Goal: Task Accomplishment & Management: Use online tool/utility

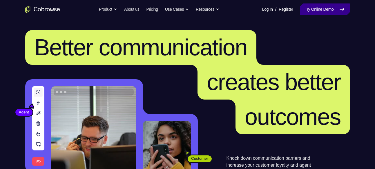
drag, startPoint x: 0, startPoint y: 0, endPoint x: 322, endPoint y: 11, distance: 321.7
click at [322, 11] on link "Try Online Demo" at bounding box center [325, 9] width 50 height 12
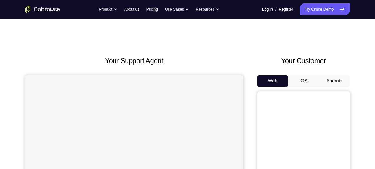
click at [331, 81] on button "Android" at bounding box center [334, 81] width 31 height 12
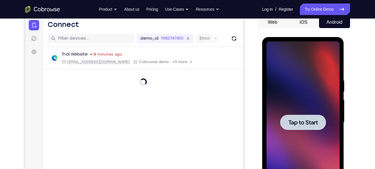
click at [303, 122] on span "Tap to Start" at bounding box center [303, 123] width 30 height 6
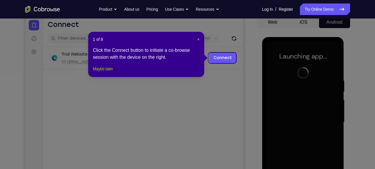
click at [109, 72] on button "Maybe later" at bounding box center [103, 68] width 20 height 7
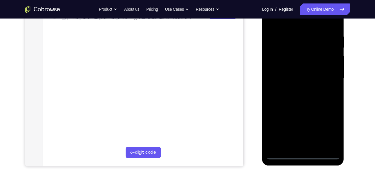
scroll to position [103, 0]
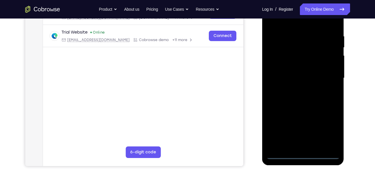
click at [303, 154] on div at bounding box center [302, 78] width 73 height 162
click at [326, 131] on div at bounding box center [302, 78] width 73 height 162
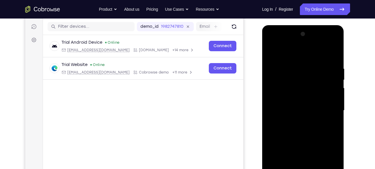
scroll to position [70, 0]
click at [271, 42] on div at bounding box center [302, 111] width 73 height 162
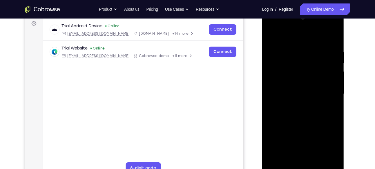
scroll to position [88, 0]
click at [328, 90] on div at bounding box center [302, 93] width 73 height 162
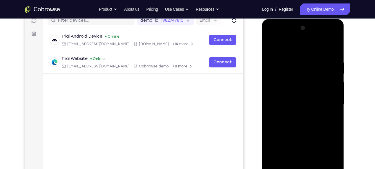
scroll to position [76, 0]
click at [295, 114] on div at bounding box center [302, 105] width 73 height 162
click at [300, 98] on div at bounding box center [302, 105] width 73 height 162
click at [293, 93] on div at bounding box center [302, 105] width 73 height 162
click at [332, 93] on div at bounding box center [302, 105] width 73 height 162
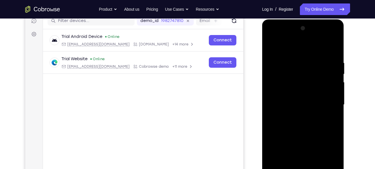
click at [304, 105] on div at bounding box center [302, 105] width 73 height 162
click at [303, 123] on div at bounding box center [302, 105] width 73 height 162
click at [303, 119] on div at bounding box center [302, 105] width 73 height 162
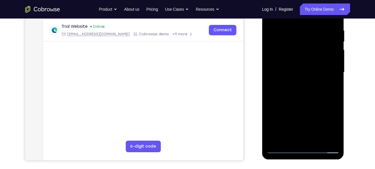
scroll to position [110, 0]
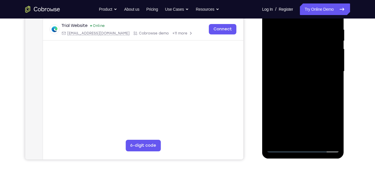
click at [316, 139] on div at bounding box center [302, 71] width 73 height 162
click at [316, 98] on div at bounding box center [302, 71] width 73 height 162
click at [316, 139] on div at bounding box center [302, 71] width 73 height 162
click at [307, 103] on div at bounding box center [302, 71] width 73 height 162
click at [312, 76] on div at bounding box center [302, 71] width 73 height 162
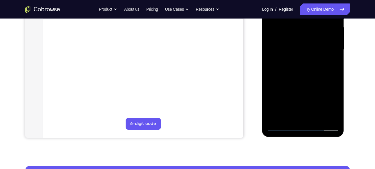
scroll to position [131, 0]
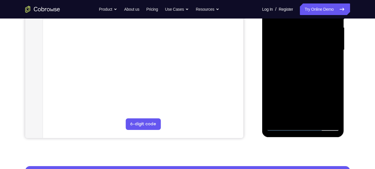
click at [330, 64] on div at bounding box center [302, 50] width 73 height 162
click at [331, 64] on div at bounding box center [302, 50] width 73 height 162
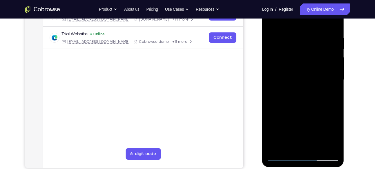
scroll to position [87, 0]
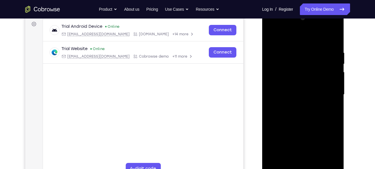
click at [270, 37] on div at bounding box center [302, 95] width 73 height 162
click at [299, 99] on div at bounding box center [302, 95] width 73 height 162
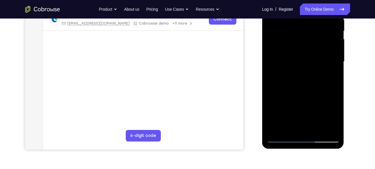
scroll to position [124, 0]
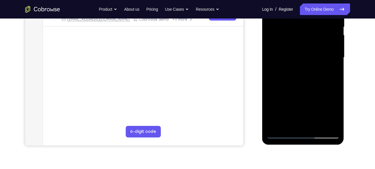
drag, startPoint x: 322, startPoint y: 82, endPoint x: 318, endPoint y: 46, distance: 35.9
click at [318, 46] on div at bounding box center [302, 58] width 73 height 162
drag, startPoint x: 321, startPoint y: 54, endPoint x: 321, endPoint y: 82, distance: 28.7
click at [321, 82] on div at bounding box center [302, 58] width 73 height 162
drag, startPoint x: 321, startPoint y: 54, endPoint x: 326, endPoint y: 98, distance: 44.6
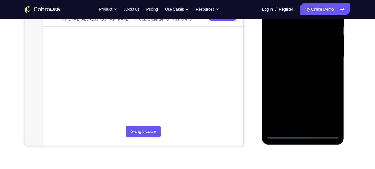
click at [326, 98] on div at bounding box center [302, 58] width 73 height 162
drag, startPoint x: 324, startPoint y: 105, endPoint x: 323, endPoint y: 58, distance: 46.9
click at [323, 58] on div at bounding box center [302, 58] width 73 height 162
drag, startPoint x: 321, startPoint y: 87, endPoint x: 320, endPoint y: 82, distance: 5.8
click at [320, 82] on div at bounding box center [302, 58] width 73 height 162
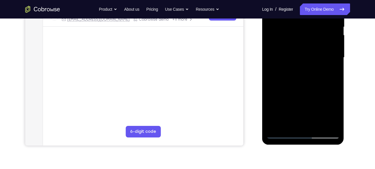
click at [304, 96] on div at bounding box center [302, 58] width 73 height 162
click at [326, 116] on div at bounding box center [302, 58] width 73 height 162
drag, startPoint x: 325, startPoint y: 75, endPoint x: 322, endPoint y: 15, distance: 59.5
click at [322, 15] on div at bounding box center [302, 58] width 73 height 162
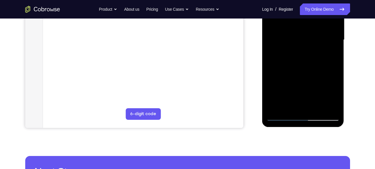
scroll to position [127, 0]
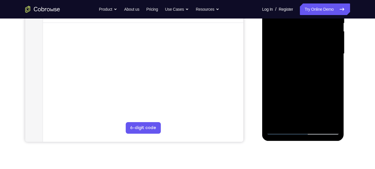
click at [306, 59] on div at bounding box center [302, 54] width 73 height 162
click at [335, 56] on div at bounding box center [302, 54] width 73 height 162
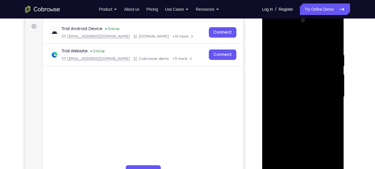
scroll to position [83, 0]
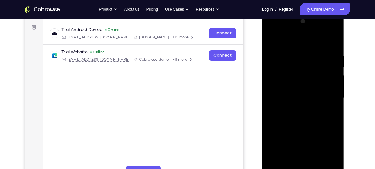
click at [270, 39] on div at bounding box center [302, 98] width 73 height 162
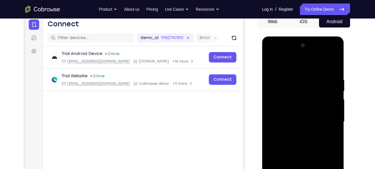
scroll to position [59, 0]
click at [310, 70] on div at bounding box center [302, 122] width 73 height 162
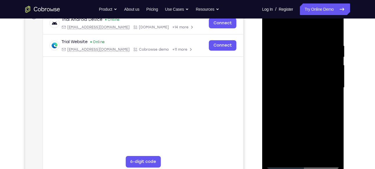
click at [325, 154] on div at bounding box center [302, 88] width 73 height 162
click at [333, 32] on div at bounding box center [302, 88] width 73 height 162
click at [294, 36] on div at bounding box center [302, 88] width 73 height 162
click at [326, 153] on div at bounding box center [302, 88] width 73 height 162
click at [302, 154] on div at bounding box center [302, 88] width 73 height 162
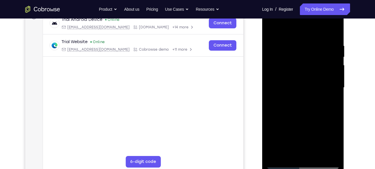
click at [288, 154] on div at bounding box center [302, 88] width 73 height 162
click at [316, 155] on div at bounding box center [302, 88] width 73 height 162
click at [291, 155] on div at bounding box center [302, 88] width 73 height 162
click at [334, 108] on div at bounding box center [302, 88] width 73 height 162
click at [329, 109] on div at bounding box center [302, 88] width 73 height 162
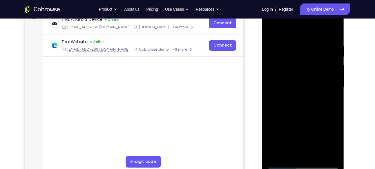
click at [269, 120] on div at bounding box center [302, 88] width 73 height 162
click at [307, 74] on div at bounding box center [302, 88] width 73 height 162
click at [315, 153] on div at bounding box center [302, 88] width 73 height 162
click at [329, 154] on div at bounding box center [302, 88] width 73 height 162
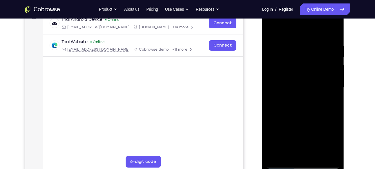
click at [333, 31] on div at bounding box center [302, 88] width 73 height 162
click at [334, 28] on div at bounding box center [302, 88] width 73 height 162
drag, startPoint x: 309, startPoint y: 59, endPoint x: 311, endPoint y: 118, distance: 59.1
click at [311, 118] on div at bounding box center [302, 88] width 73 height 162
click at [275, 155] on div at bounding box center [302, 88] width 73 height 162
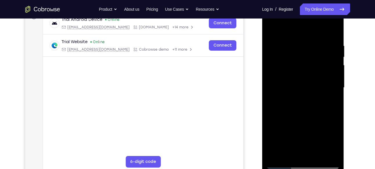
click at [316, 156] on div at bounding box center [302, 88] width 73 height 162
drag, startPoint x: 308, startPoint y: 125, endPoint x: 298, endPoint y: 70, distance: 55.8
click at [298, 70] on div at bounding box center [302, 88] width 73 height 162
drag, startPoint x: 301, startPoint y: 125, endPoint x: 298, endPoint y: 81, distance: 44.7
click at [298, 81] on div at bounding box center [302, 88] width 73 height 162
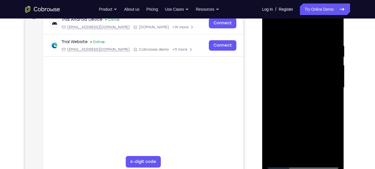
click at [296, 138] on div at bounding box center [302, 88] width 73 height 162
click at [330, 153] on div at bounding box center [302, 88] width 73 height 162
click at [271, 30] on div at bounding box center [302, 88] width 73 height 162
drag, startPoint x: 304, startPoint y: 87, endPoint x: 314, endPoint y: 168, distance: 81.1
click at [314, 168] on div at bounding box center [302, 88] width 73 height 162
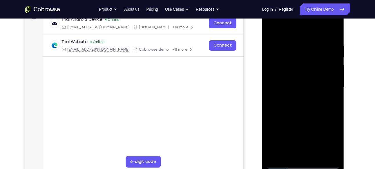
drag, startPoint x: 314, startPoint y: 88, endPoint x: 322, endPoint y: 165, distance: 77.5
click at [322, 165] on div at bounding box center [302, 88] width 73 height 162
drag, startPoint x: 310, startPoint y: 87, endPoint x: 317, endPoint y: 172, distance: 85.4
click at [317, 169] on div at bounding box center [303, 88] width 82 height 173
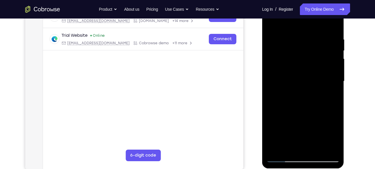
scroll to position [100, 0]
click at [295, 148] on div at bounding box center [302, 81] width 73 height 162
click at [329, 96] on div at bounding box center [302, 81] width 73 height 162
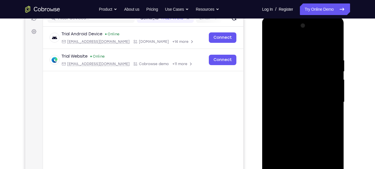
scroll to position [78, 0]
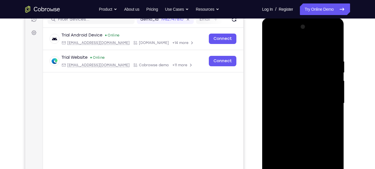
click at [270, 45] on div at bounding box center [302, 103] width 73 height 162
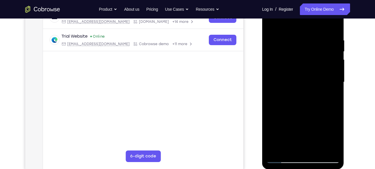
scroll to position [99, 0]
drag, startPoint x: 307, startPoint y: 142, endPoint x: 295, endPoint y: 72, distance: 70.8
click at [295, 72] on div at bounding box center [302, 82] width 73 height 162
drag, startPoint x: 306, startPoint y: 132, endPoint x: 301, endPoint y: 98, distance: 34.8
click at [301, 98] on div at bounding box center [302, 82] width 73 height 162
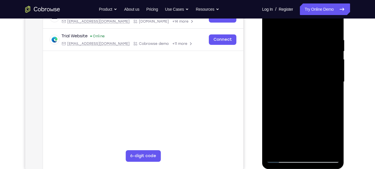
click at [301, 98] on div at bounding box center [302, 82] width 73 height 162
click at [281, 24] on div at bounding box center [302, 82] width 73 height 162
drag, startPoint x: 330, startPoint y: 65, endPoint x: 324, endPoint y: 117, distance: 52.1
click at [324, 117] on div at bounding box center [302, 82] width 73 height 162
click at [271, 22] on div at bounding box center [302, 82] width 73 height 162
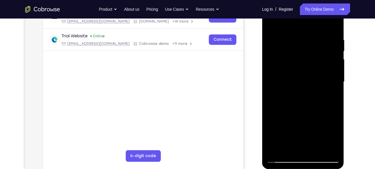
click at [270, 25] on div at bounding box center [302, 82] width 73 height 162
drag, startPoint x: 302, startPoint y: 135, endPoint x: 295, endPoint y: 44, distance: 91.2
click at [295, 44] on div at bounding box center [302, 82] width 73 height 162
drag, startPoint x: 309, startPoint y: 127, endPoint x: 302, endPoint y: 61, distance: 67.3
click at [302, 61] on div at bounding box center [302, 82] width 73 height 162
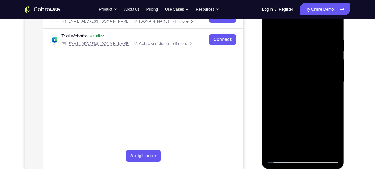
drag, startPoint x: 309, startPoint y: 138, endPoint x: 303, endPoint y: 90, distance: 48.7
click at [303, 90] on div at bounding box center [302, 82] width 73 height 162
